Goal: Task Accomplishment & Management: Complete application form

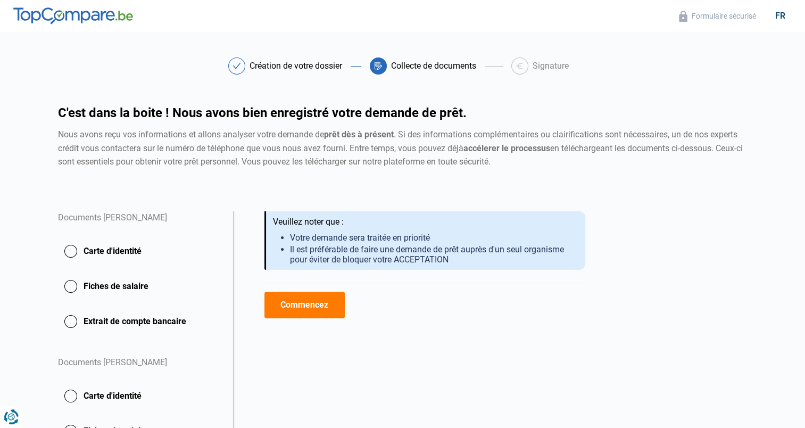
click at [115, 251] on button "Carte d'identité" at bounding box center [139, 251] width 163 height 27
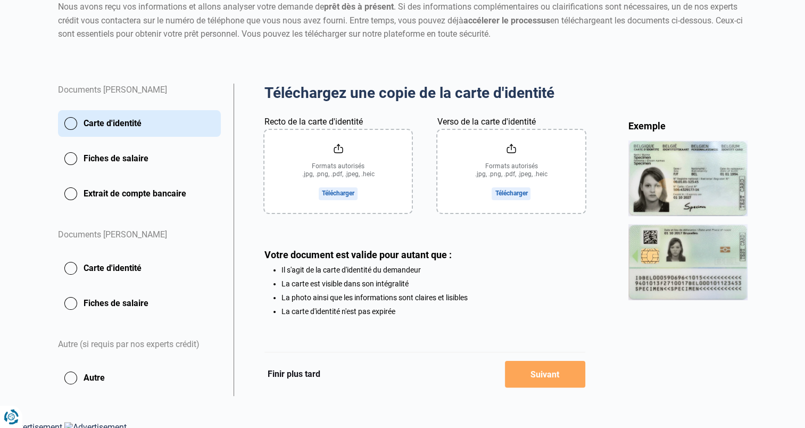
scroll to position [134, 0]
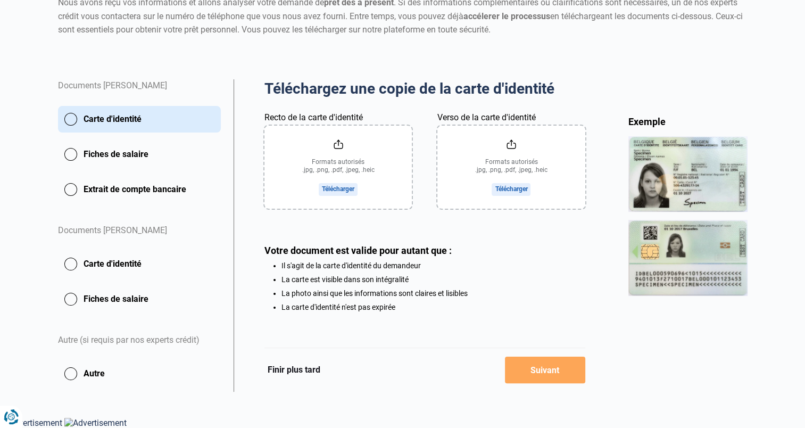
click at [333, 171] on input "Recto de la carte d'identité" at bounding box center [337, 167] width 147 height 83
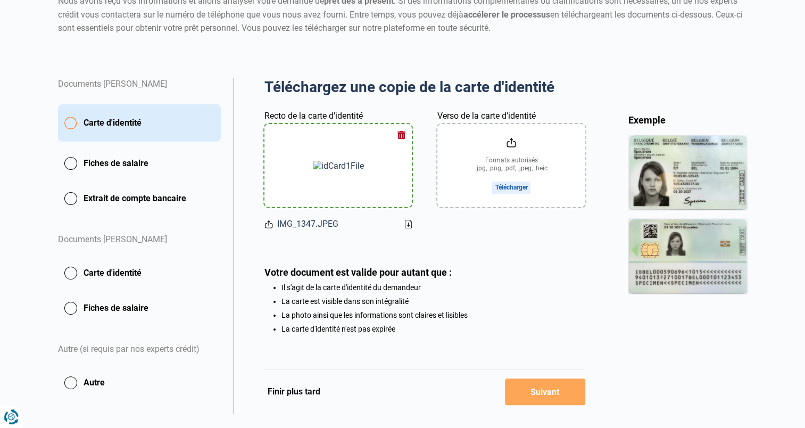
click at [524, 160] on input "Verso de la carte d'identité" at bounding box center [510, 165] width 147 height 83
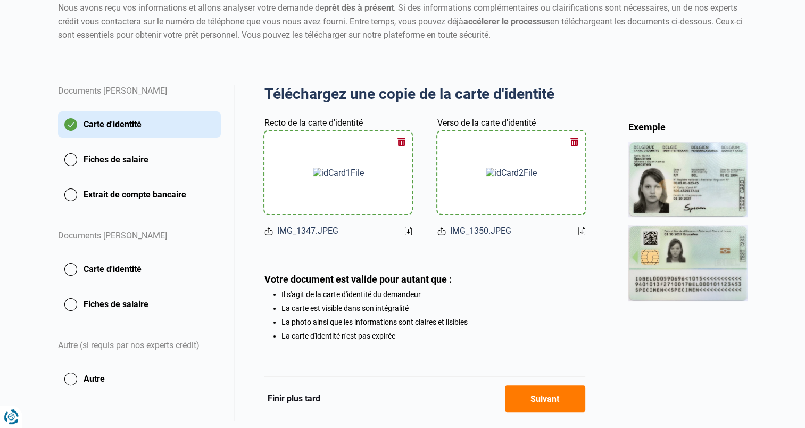
scroll to position [97, 0]
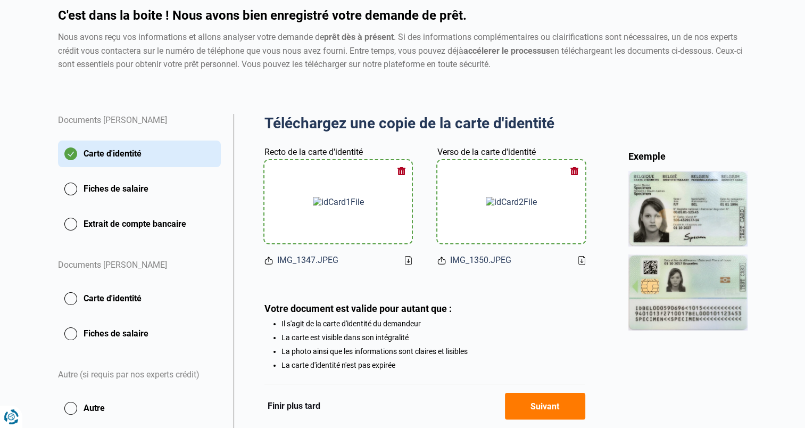
click at [410, 260] on icon at bounding box center [408, 260] width 7 height 9
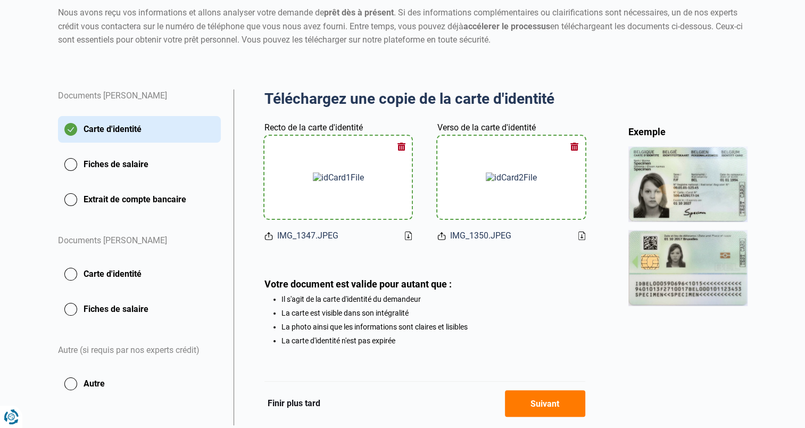
scroll to position [122, 0]
click at [129, 166] on button "Fiches de salaire" at bounding box center [139, 164] width 163 height 27
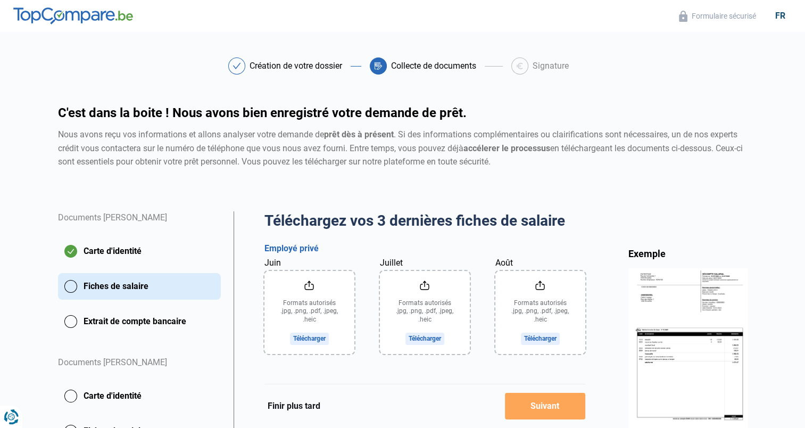
click at [316, 337] on input "Juin" at bounding box center [309, 312] width 90 height 83
click at [557, 336] on input "Août" at bounding box center [540, 312] width 90 height 83
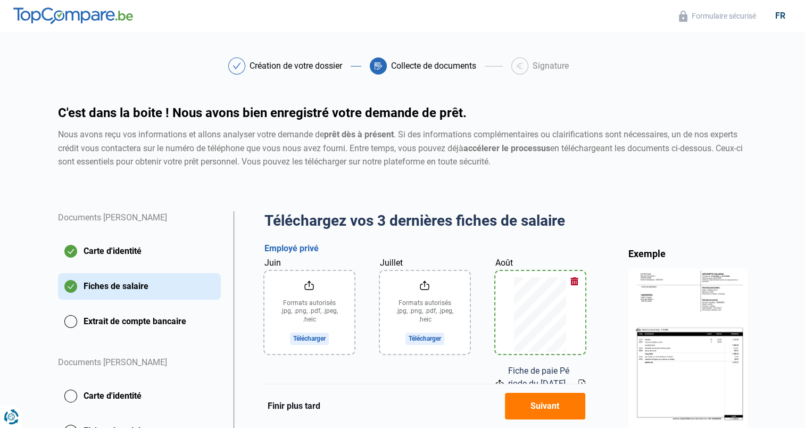
click at [437, 333] on input "Juillet" at bounding box center [425, 312] width 90 height 83
click at [298, 319] on input "Juin" at bounding box center [309, 312] width 90 height 83
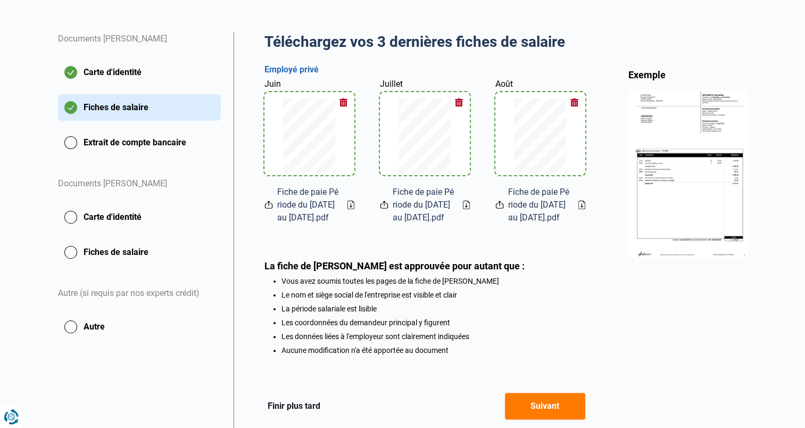
scroll to position [237, 0]
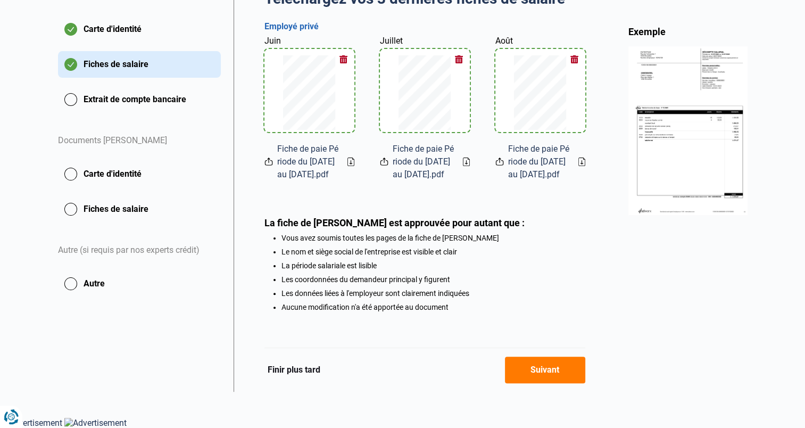
click at [556, 375] on button "Suivant" at bounding box center [545, 370] width 80 height 27
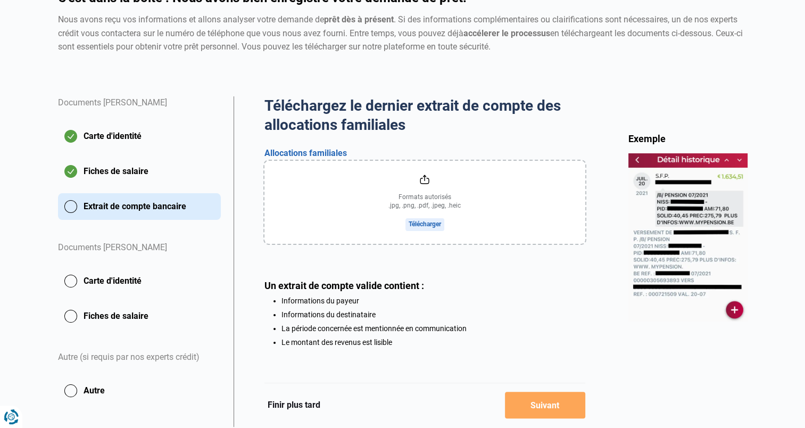
scroll to position [116, 0]
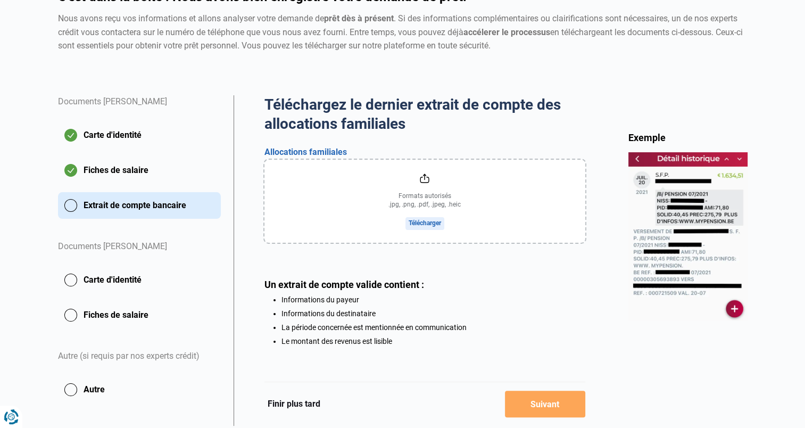
click at [423, 221] on input "file" at bounding box center [424, 201] width 321 height 83
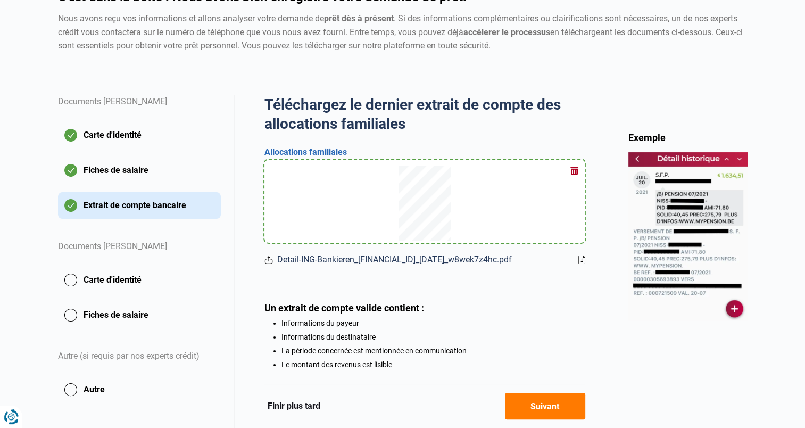
click at [541, 404] on button "Suivant" at bounding box center [545, 406] width 80 height 27
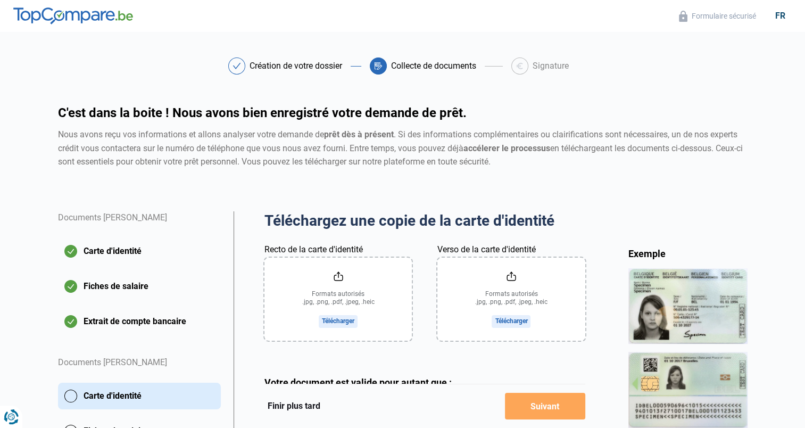
click at [358, 301] on input "Recto de la carte d'identité" at bounding box center [337, 299] width 147 height 83
click at [505, 302] on input "Verso de la carte d'identité" at bounding box center [510, 299] width 147 height 83
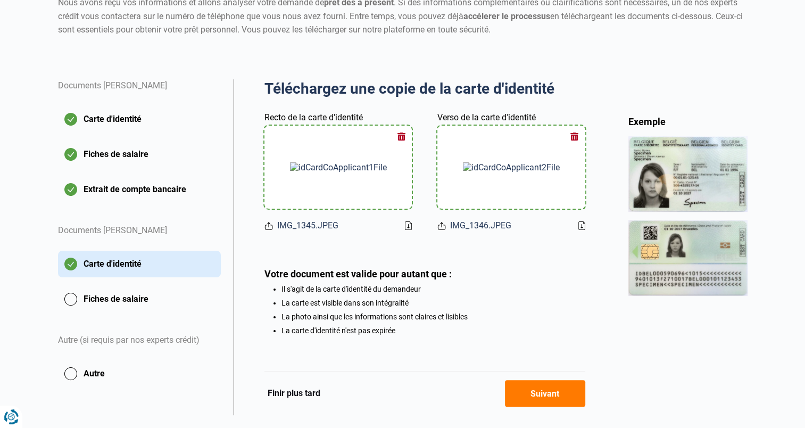
scroll to position [132, 0]
click at [549, 396] on button "Suivant" at bounding box center [545, 393] width 80 height 27
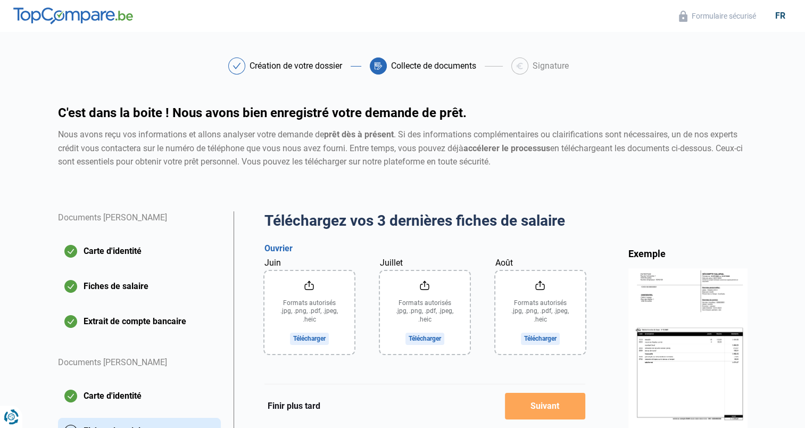
click at [534, 318] on input "Août" at bounding box center [540, 312] width 90 height 83
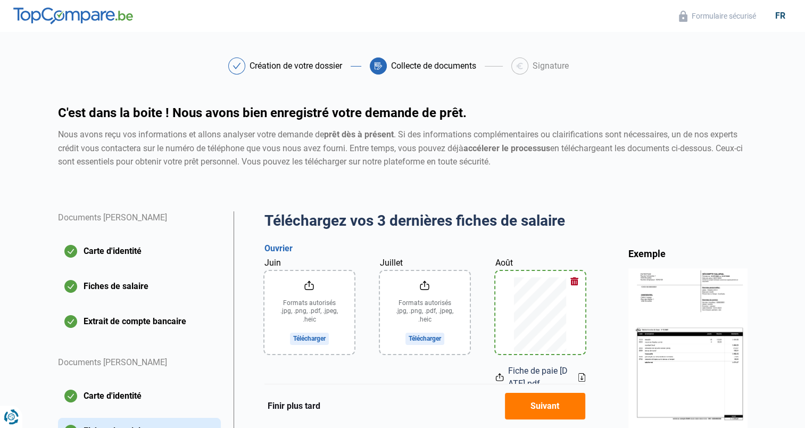
scroll to position [39, 0]
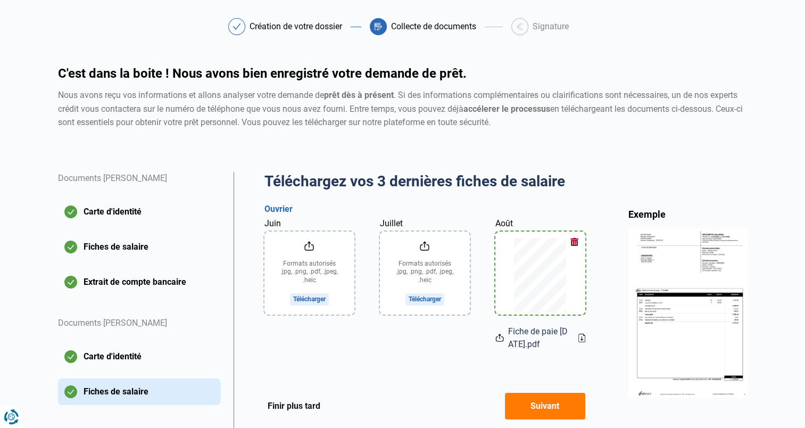
click at [425, 287] on input "Juillet" at bounding box center [425, 272] width 90 height 83
click at [298, 291] on input "Juin" at bounding box center [309, 272] width 90 height 83
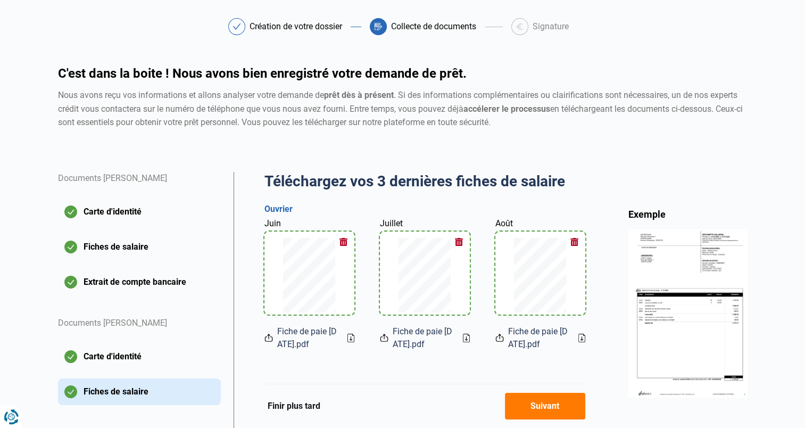
click at [548, 399] on button "Suivant" at bounding box center [545, 406] width 80 height 27
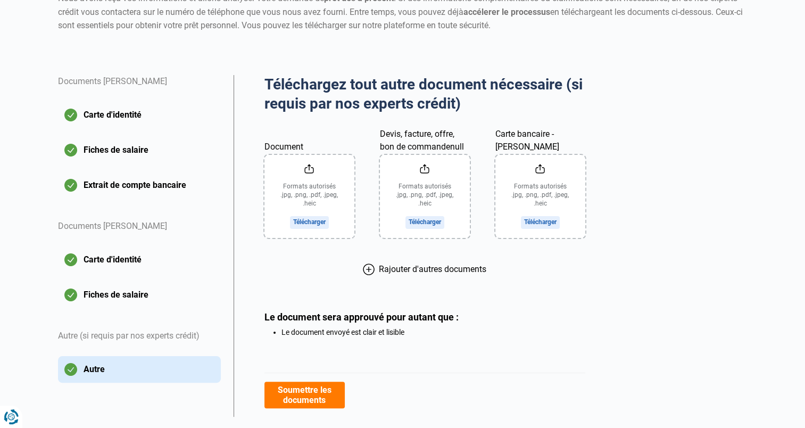
scroll to position [161, 0]
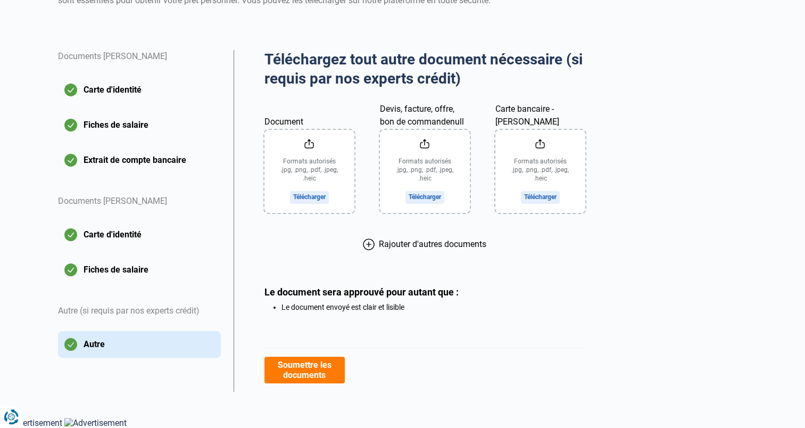
click at [307, 376] on button "Soumettre les documents" at bounding box center [304, 370] width 80 height 27
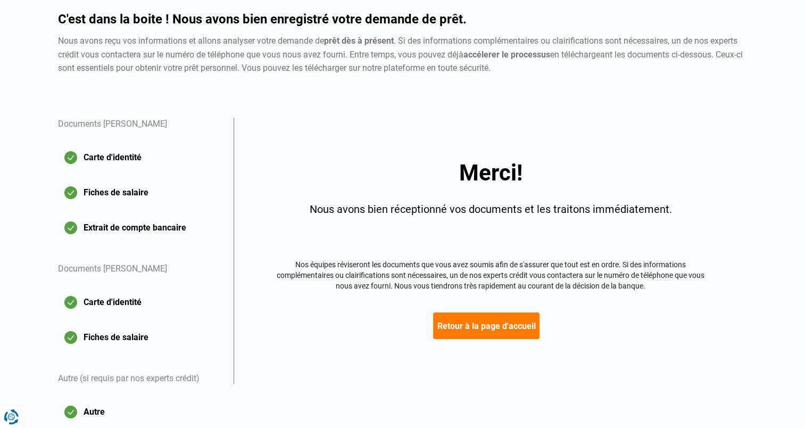
scroll to position [94, 0]
